Goal: Navigation & Orientation: Find specific page/section

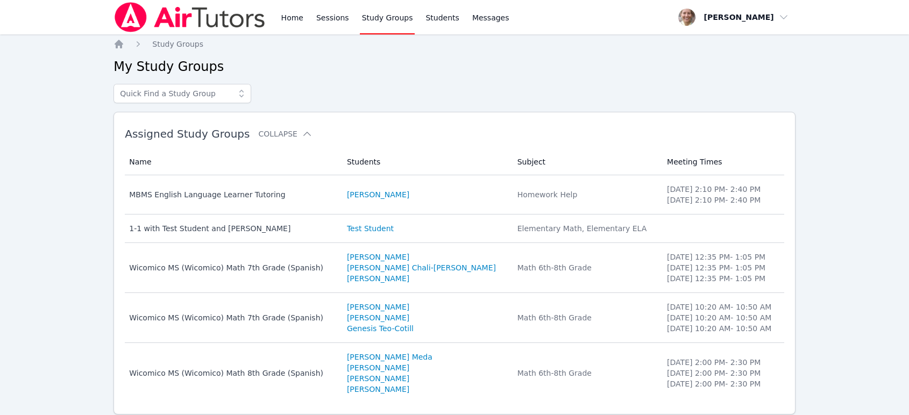
scroll to position [33, 0]
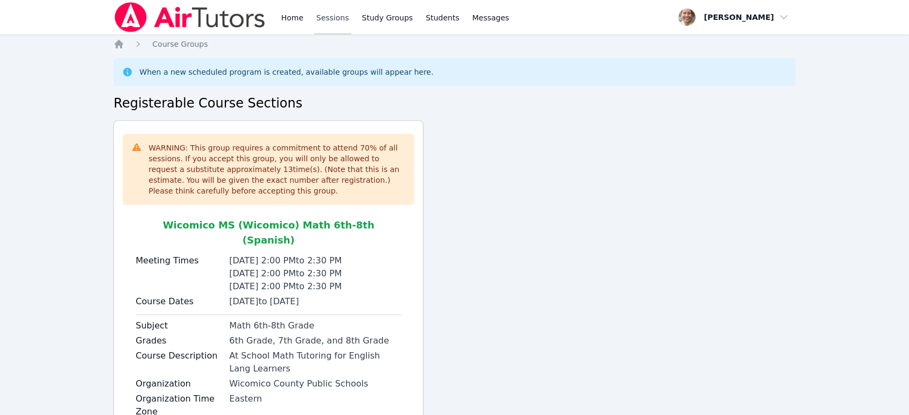
click at [324, 19] on link "Sessions" at bounding box center [332, 17] width 37 height 34
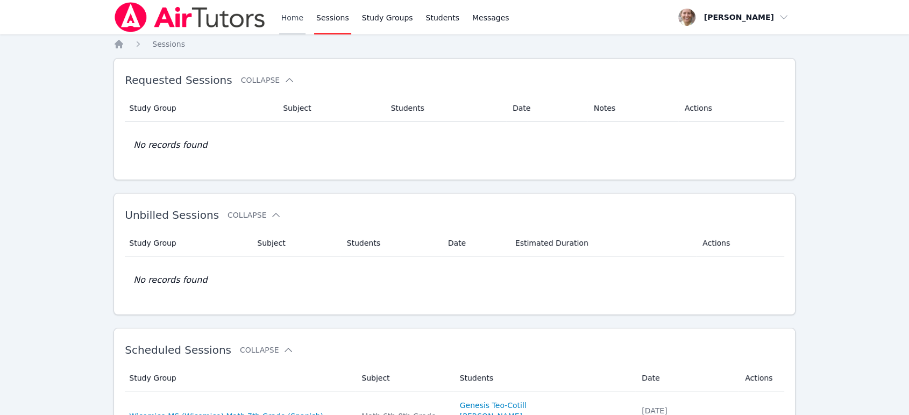
click at [286, 22] on link "Home" at bounding box center [292, 17] width 26 height 34
